Goal: Find specific page/section: Find specific page/section

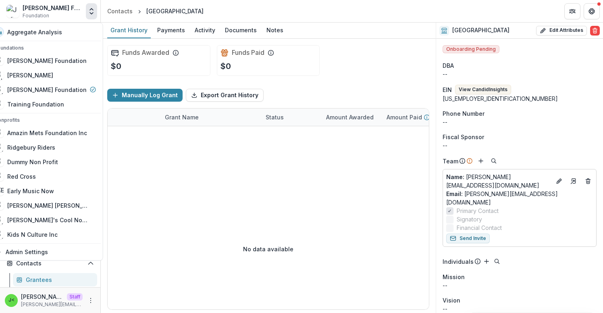
click at [91, 15] on icon "Open entity switcher" at bounding box center [91, 11] width 8 height 8
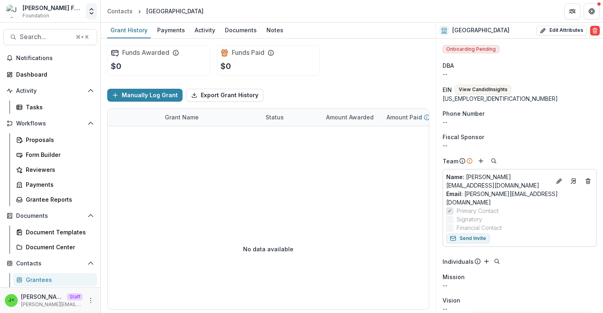
click at [91, 15] on icon "Open entity switcher" at bounding box center [91, 11] width 8 height 8
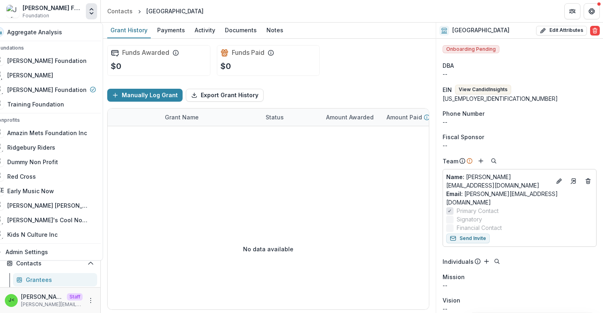
click at [91, 15] on icon "Open entity switcher" at bounding box center [91, 11] width 8 height 8
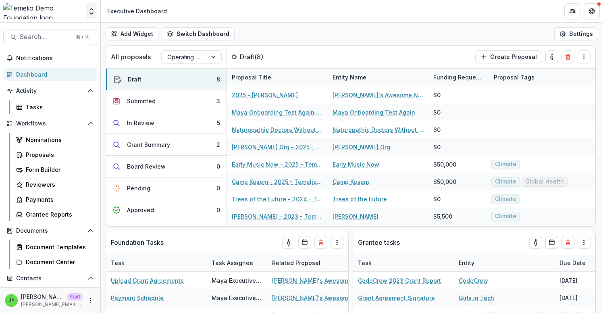
click at [97, 12] on button "Open entity switcher" at bounding box center [91, 11] width 11 height 16
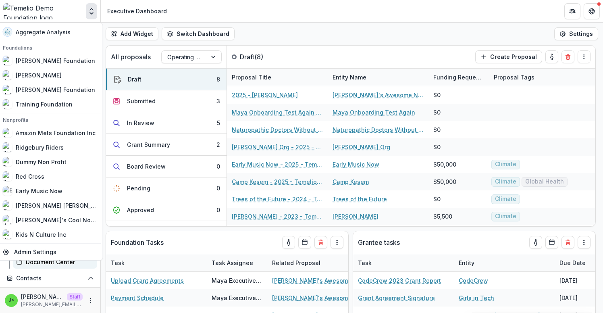
scroll to position [106, 0]
click at [95, 14] on icon "Open entity switcher" at bounding box center [91, 11] width 8 height 8
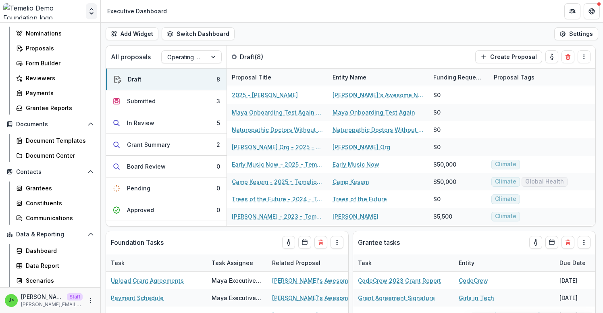
click at [94, 16] on button "Open entity switcher" at bounding box center [91, 11] width 11 height 16
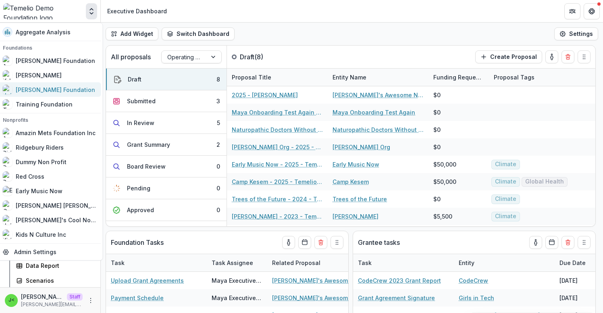
click at [46, 91] on div "[PERSON_NAME] Foundation" at bounding box center [55, 89] width 79 height 8
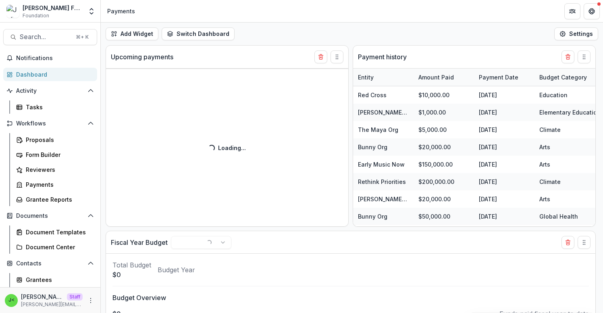
select select "******"
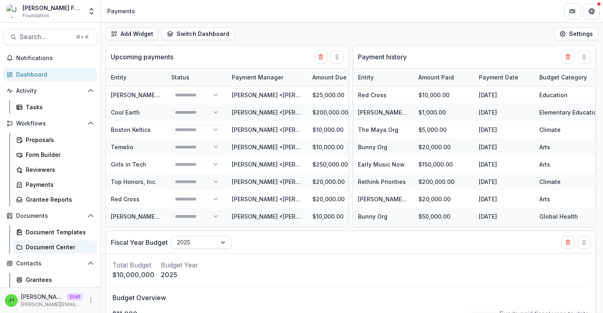
scroll to position [106, 0]
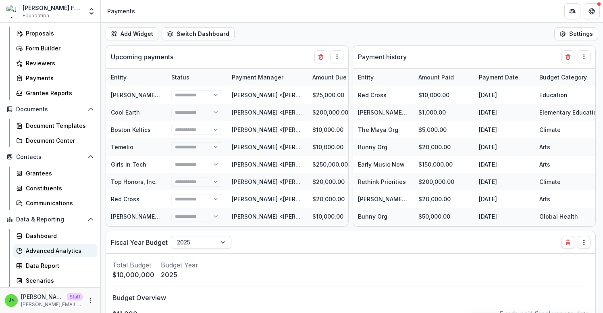
click at [50, 250] on div "Advanced Analytics" at bounding box center [58, 250] width 65 height 8
